Goal: Task Accomplishment & Management: Use online tool/utility

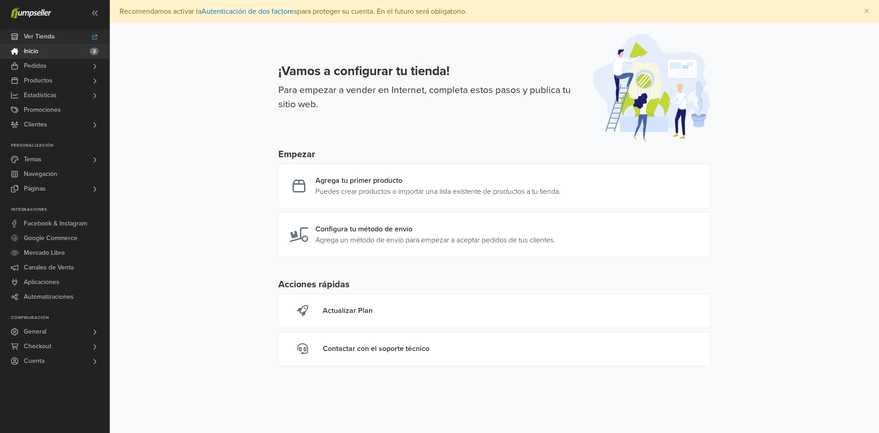
click at [58, 36] on link "Ver Tienda" at bounding box center [54, 36] width 109 height 15
click at [60, 158] on link "Temas" at bounding box center [54, 159] width 109 height 15
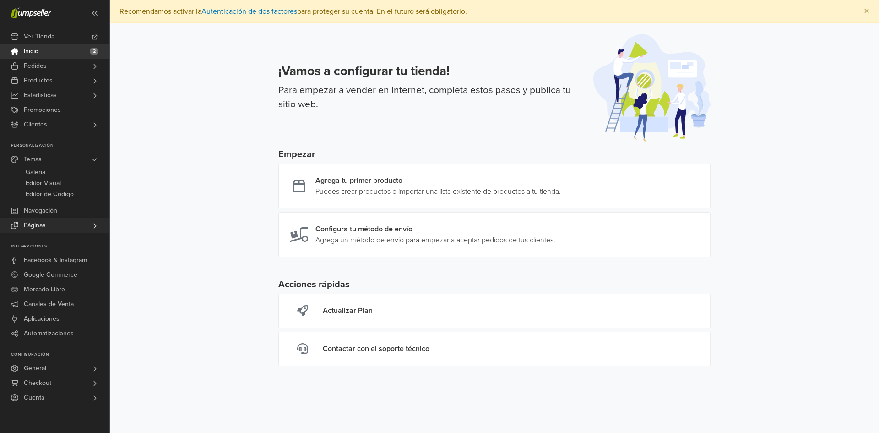
click at [48, 222] on link "Páginas" at bounding box center [54, 225] width 109 height 15
click at [45, 193] on span "Páginas" at bounding box center [35, 188] width 22 height 15
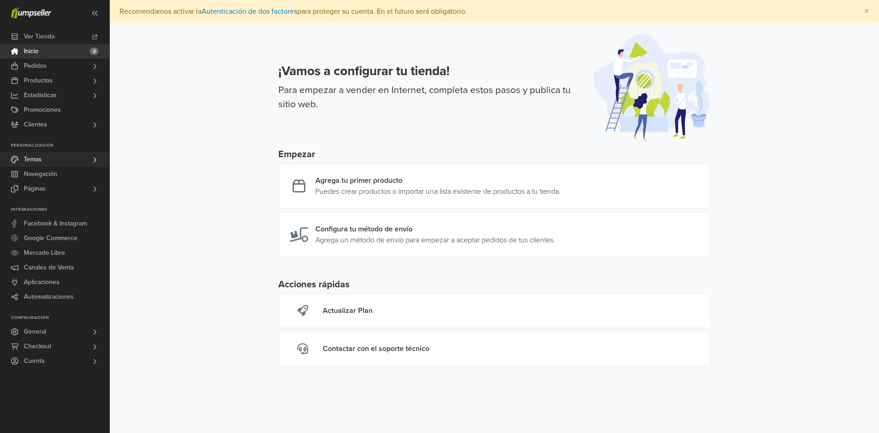
click at [50, 163] on link "Temas" at bounding box center [54, 159] width 109 height 15
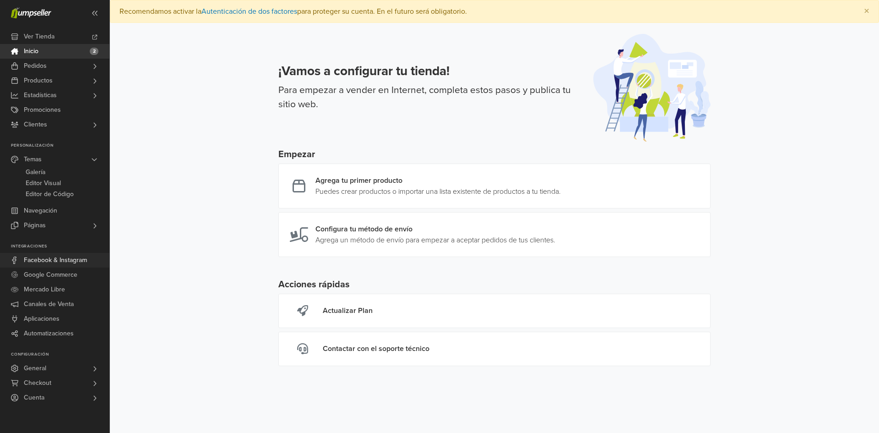
click at [54, 260] on span "Facebook & Instagram" at bounding box center [55, 260] width 63 height 15
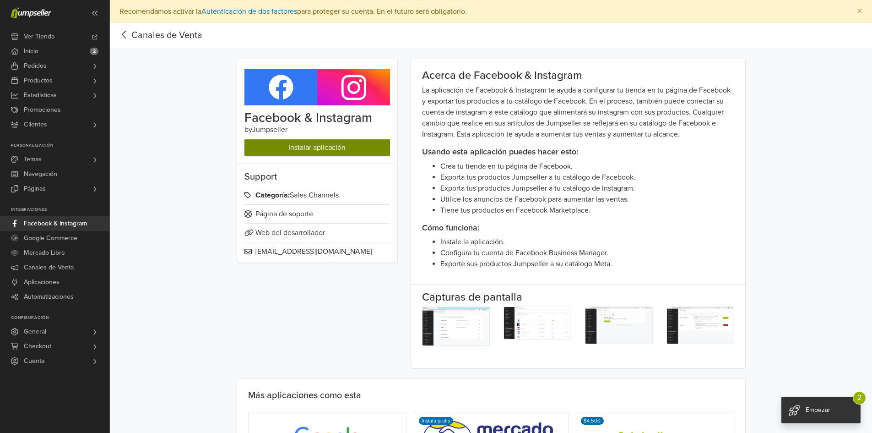
click at [348, 147] on link "Instalar aplicación" at bounding box center [317, 147] width 146 height 17
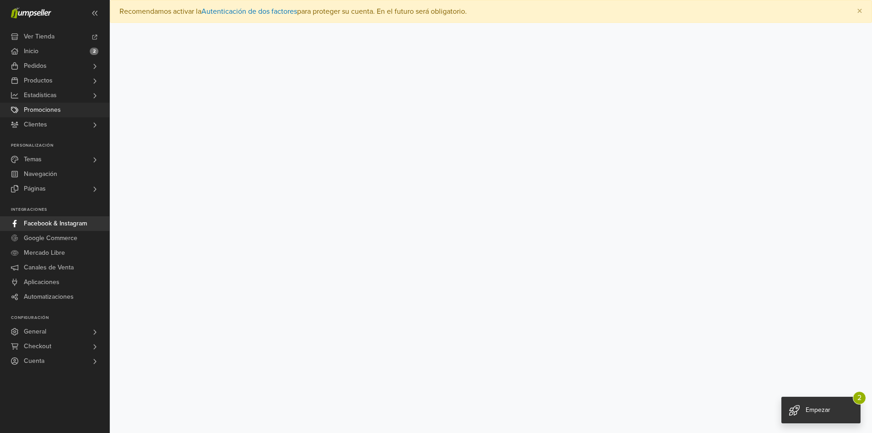
click at [63, 110] on link "Promociones" at bounding box center [54, 110] width 109 height 15
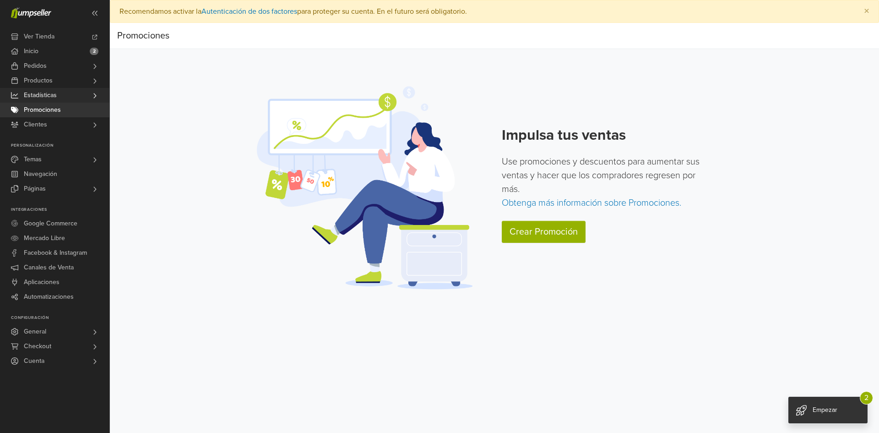
click at [47, 98] on span "Estadísticas" at bounding box center [40, 95] width 33 height 15
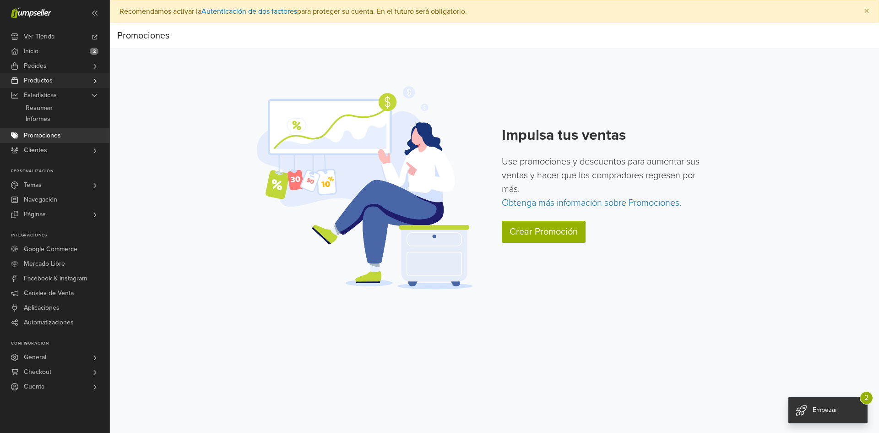
click at [50, 82] on span "Productos" at bounding box center [38, 80] width 29 height 15
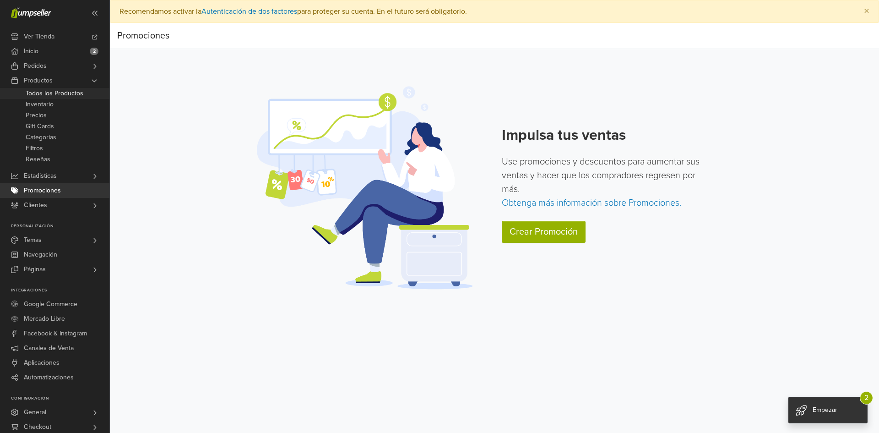
click at [52, 92] on span "Todos los Productos" at bounding box center [55, 93] width 58 height 11
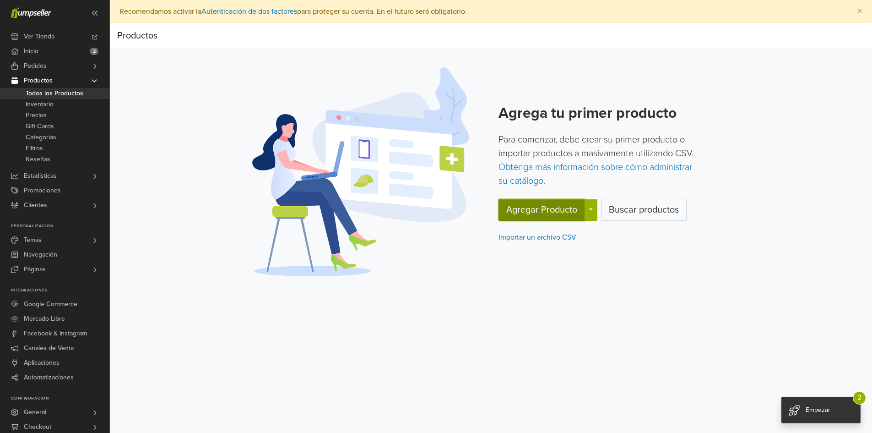
click at [548, 210] on button "Agregar Producto" at bounding box center [541, 210] width 87 height 22
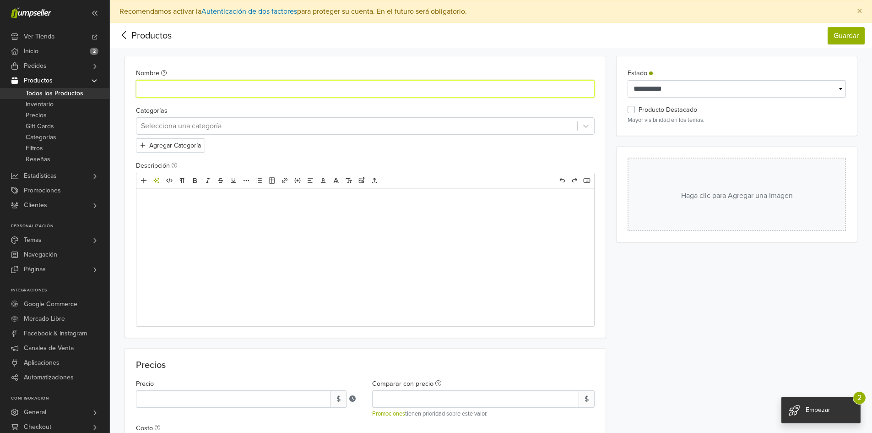
click at [249, 96] on input "Nombre" at bounding box center [365, 88] width 459 height 17
type input "**********"
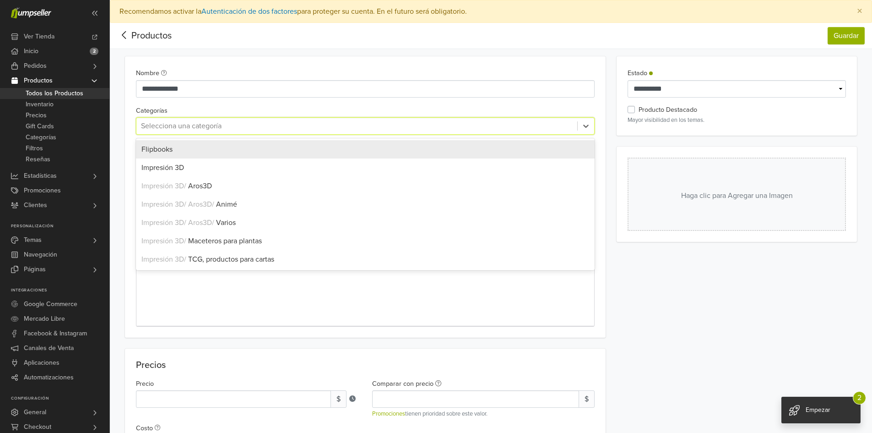
click at [232, 130] on div at bounding box center [357, 125] width 432 height 13
click at [228, 154] on div "Flipbooks" at bounding box center [365, 149] width 448 height 11
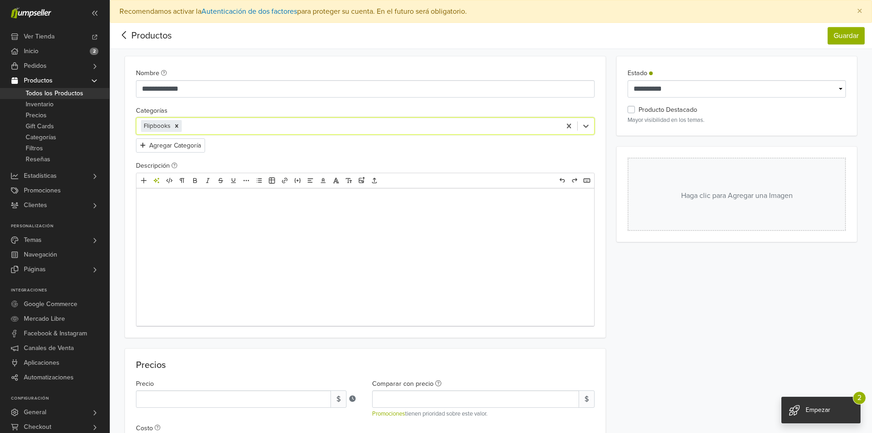
click at [381, 263] on div at bounding box center [365, 256] width 458 height 137
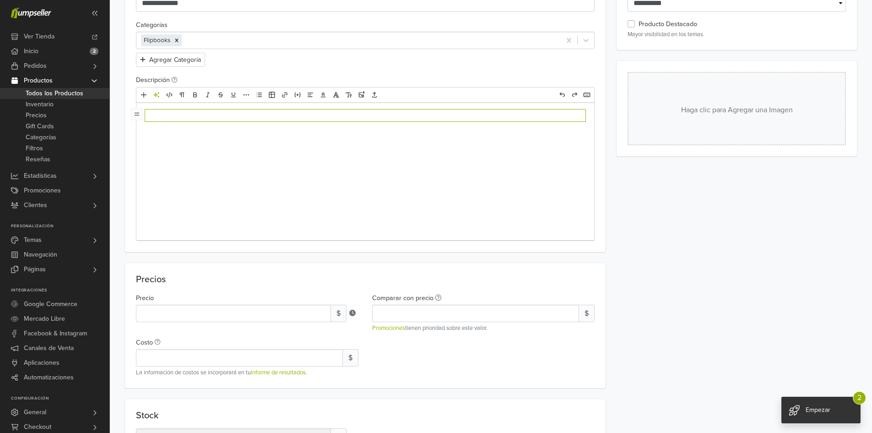
scroll to position [137, 0]
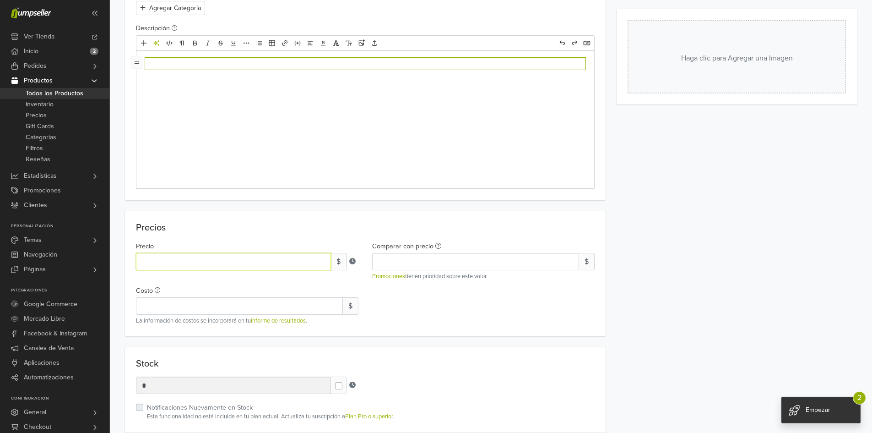
click at [301, 269] on input "*" at bounding box center [233, 261] width 195 height 17
drag, startPoint x: 281, startPoint y: 265, endPoint x: 147, endPoint y: 254, distance: 134.1
click at [147, 254] on input "*" at bounding box center [233, 261] width 195 height 17
drag, startPoint x: 148, startPoint y: 260, endPoint x: 94, endPoint y: 263, distance: 54.6
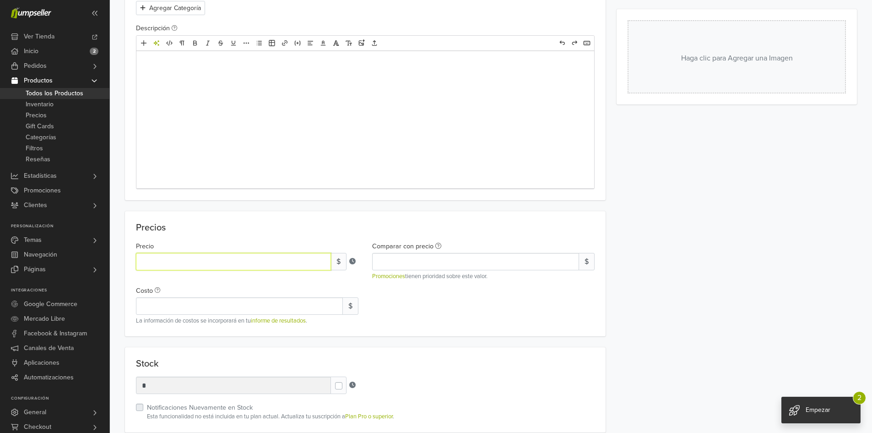
type input "****"
click at [427, 266] on input "Comparar con precio" at bounding box center [475, 261] width 207 height 17
click at [426, 297] on div "Precio **** $ Comparar con precio $ Promociones tienen prioridad sobre este val…" at bounding box center [365, 281] width 473 height 89
click at [243, 309] on input "Costo" at bounding box center [239, 305] width 207 height 17
type input "****"
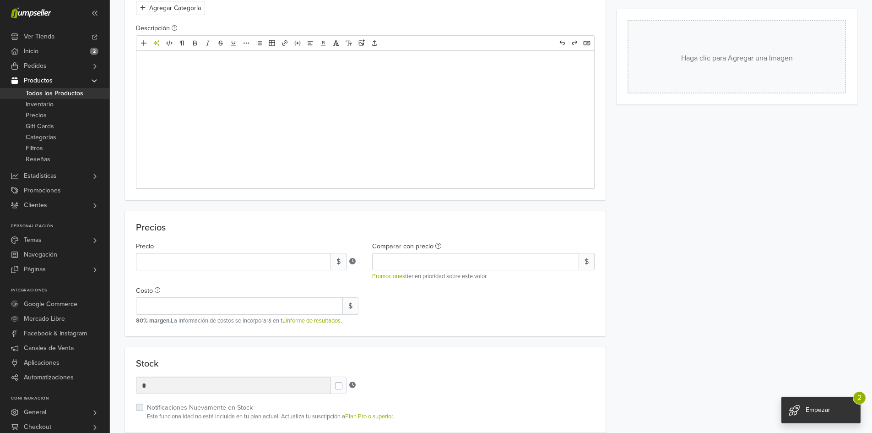
click at [388, 314] on div "Precio **** $ Comparar con precio $ Promociones tienen prioridad sobre este val…" at bounding box center [365, 281] width 473 height 89
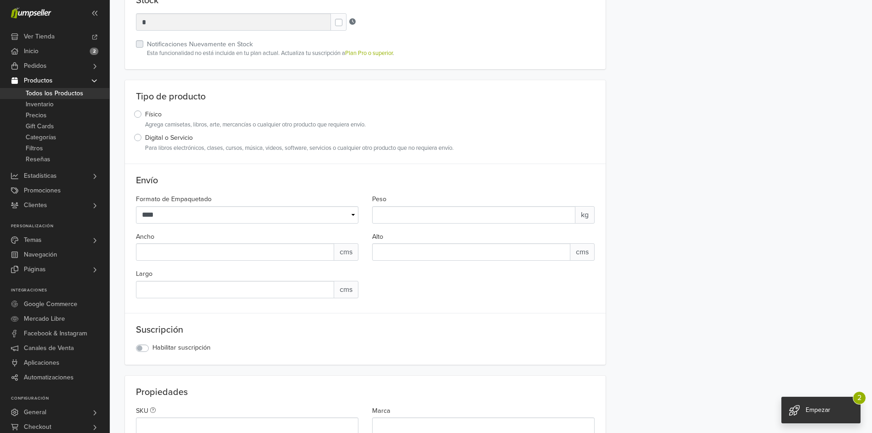
scroll to position [503, 0]
click at [311, 220] on select "**** ********" at bounding box center [247, 211] width 222 height 17
click at [312, 219] on select "**** ********" at bounding box center [247, 211] width 222 height 17
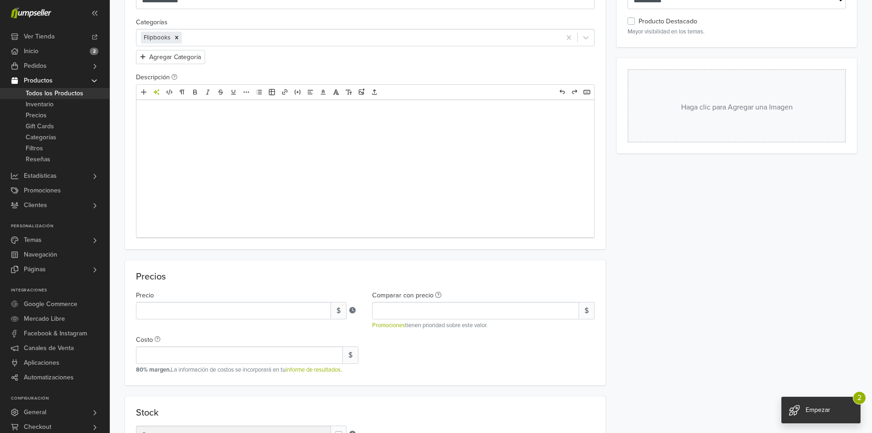
scroll to position [0, 0]
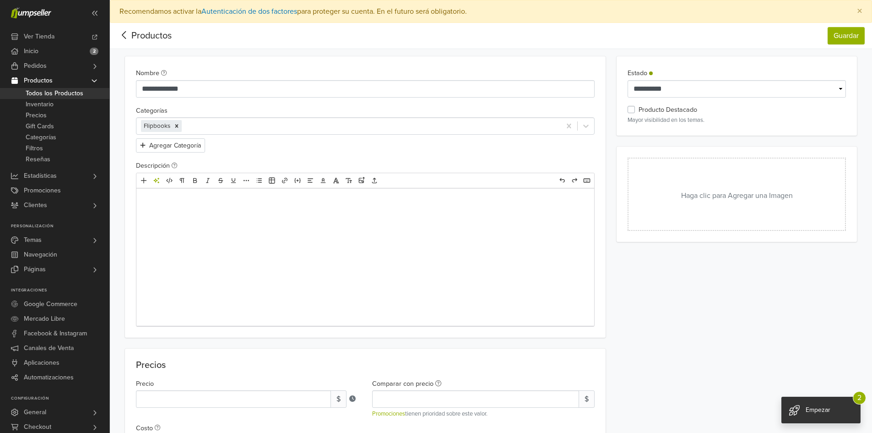
click at [684, 204] on button "Haga clic para Agregar una Imagen" at bounding box center [737, 193] width 218 height 73
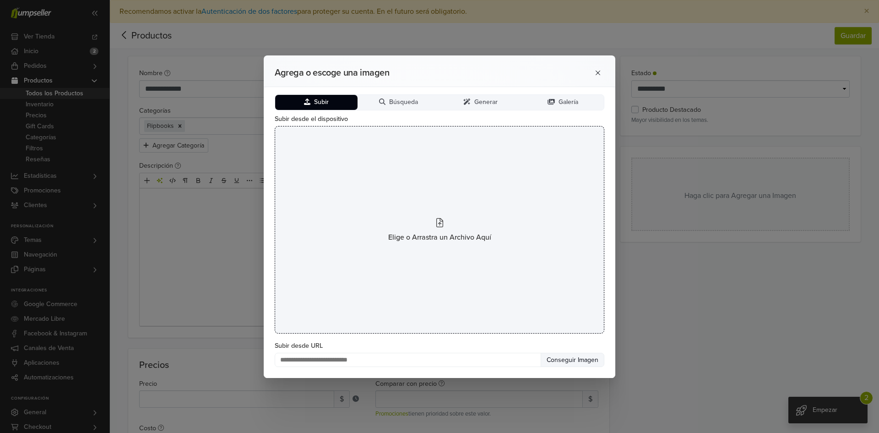
click at [411, 248] on div "Elige o Arrastra un Archivo Aquí" at bounding box center [440, 229] width 330 height 207
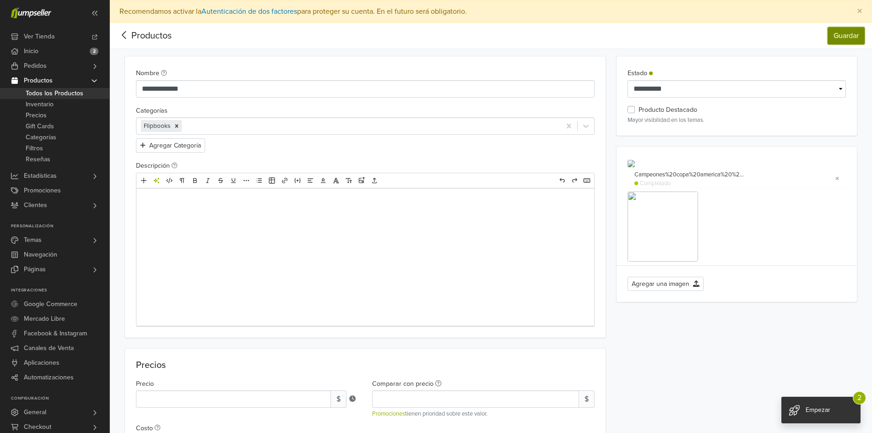
click at [838, 34] on button "Guardar" at bounding box center [846, 35] width 37 height 17
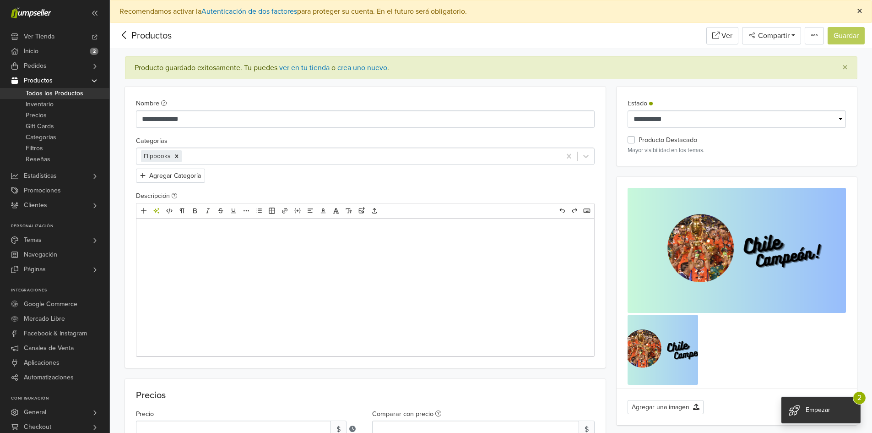
click at [859, 11] on span "×" at bounding box center [859, 11] width 5 height 13
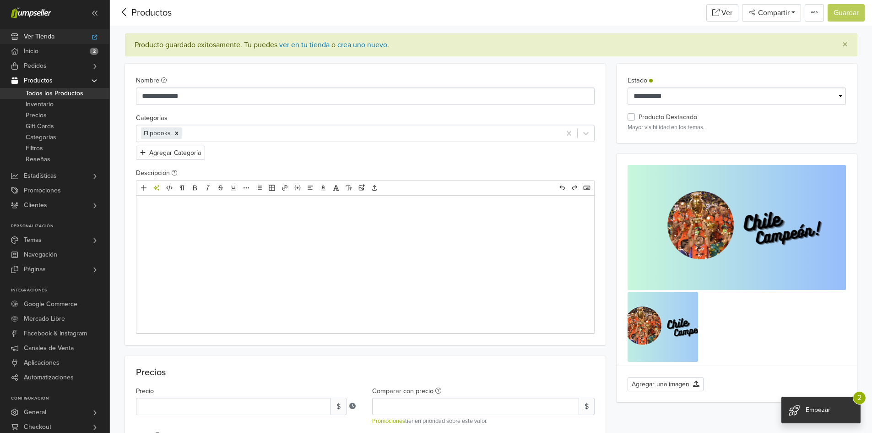
click at [46, 38] on span "Ver Tienda" at bounding box center [39, 36] width 31 height 15
